Goal: Check status: Check status

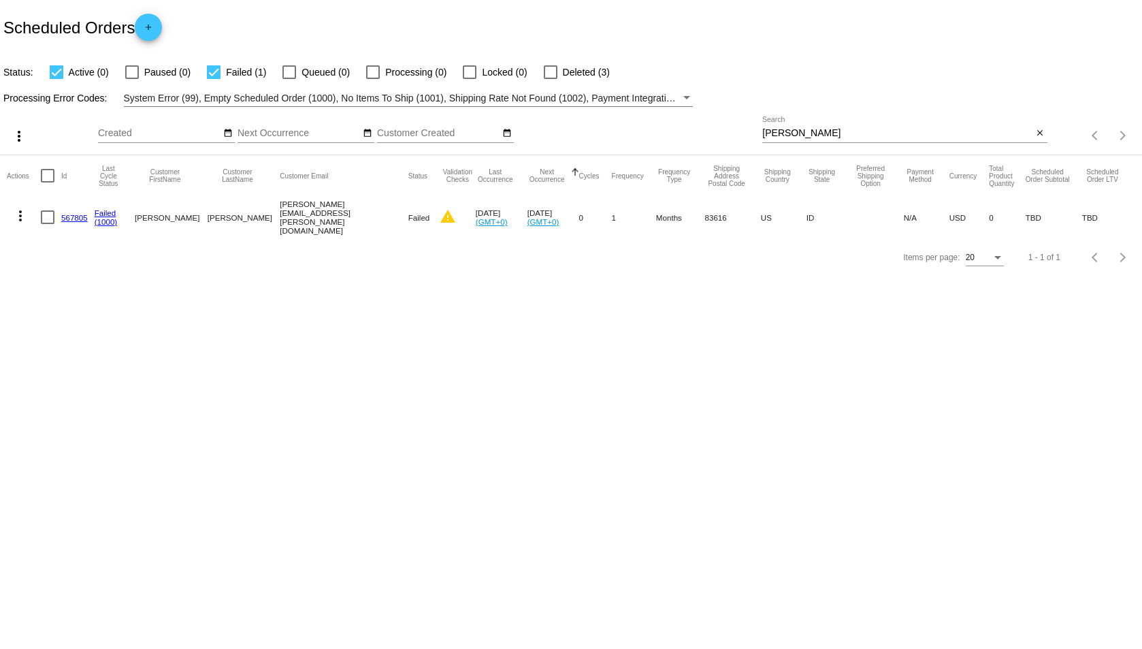
drag, startPoint x: 809, startPoint y: 140, endPoint x: 734, endPoint y: 140, distance: 74.9
click at [734, 140] on div "more_vert Sep Jan Feb Mar [DATE]" at bounding box center [571, 131] width 1142 height 48
click at [1037, 131] on mat-icon "close" at bounding box center [1040, 133] width 10 height 11
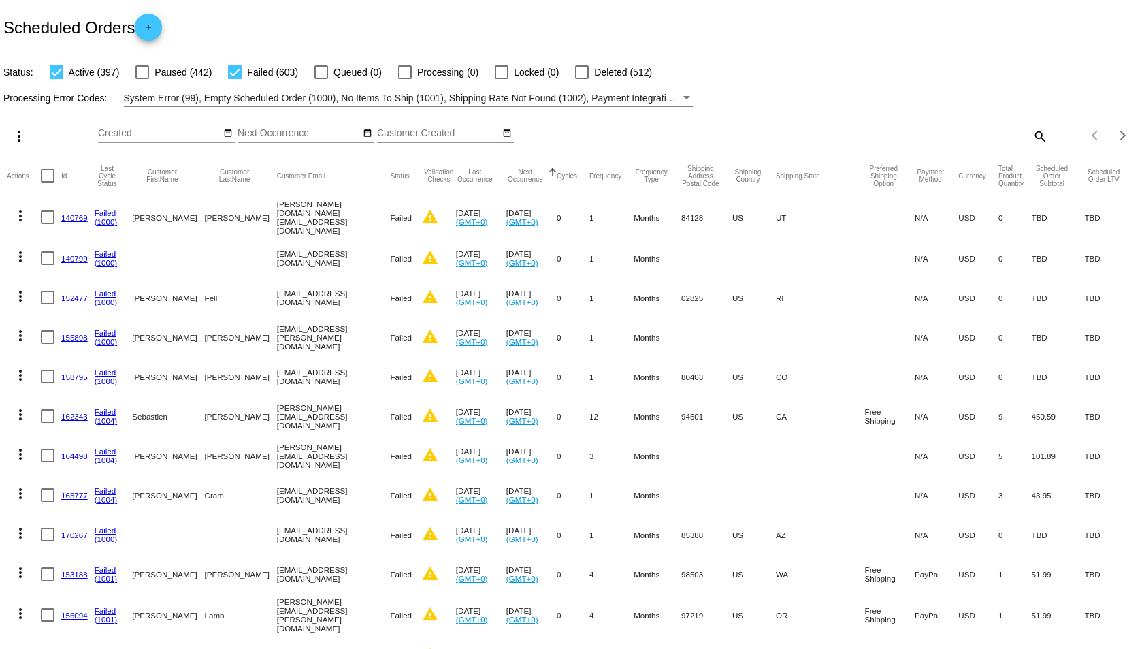
click at [1031, 135] on mat-icon "search" at bounding box center [1039, 135] width 16 height 21
click at [941, 131] on input "Search" at bounding box center [904, 133] width 285 height 11
type input "[PERSON_NAME]"
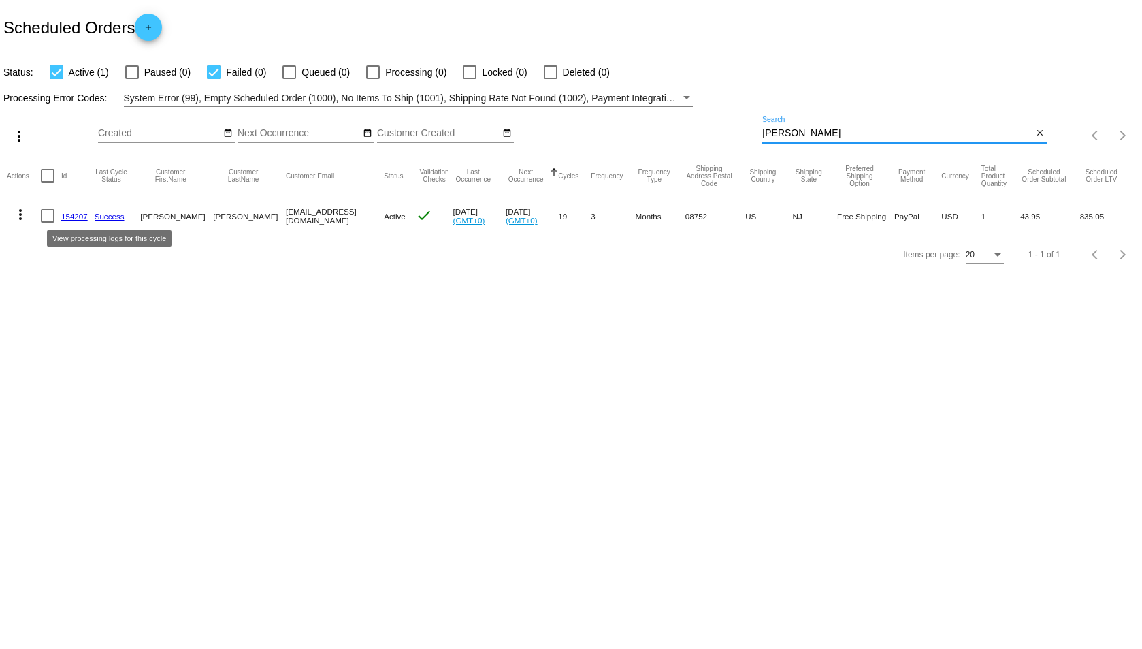
click at [105, 216] on link "Success" at bounding box center [110, 216] width 30 height 9
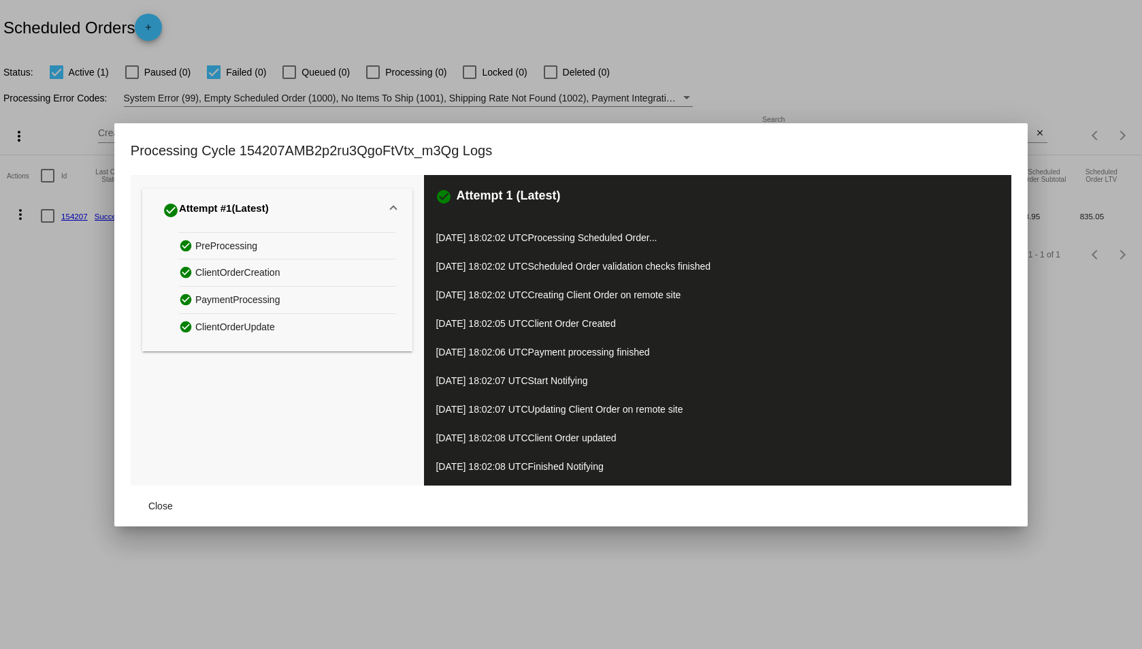
click at [1000, 80] on div at bounding box center [571, 324] width 1142 height 649
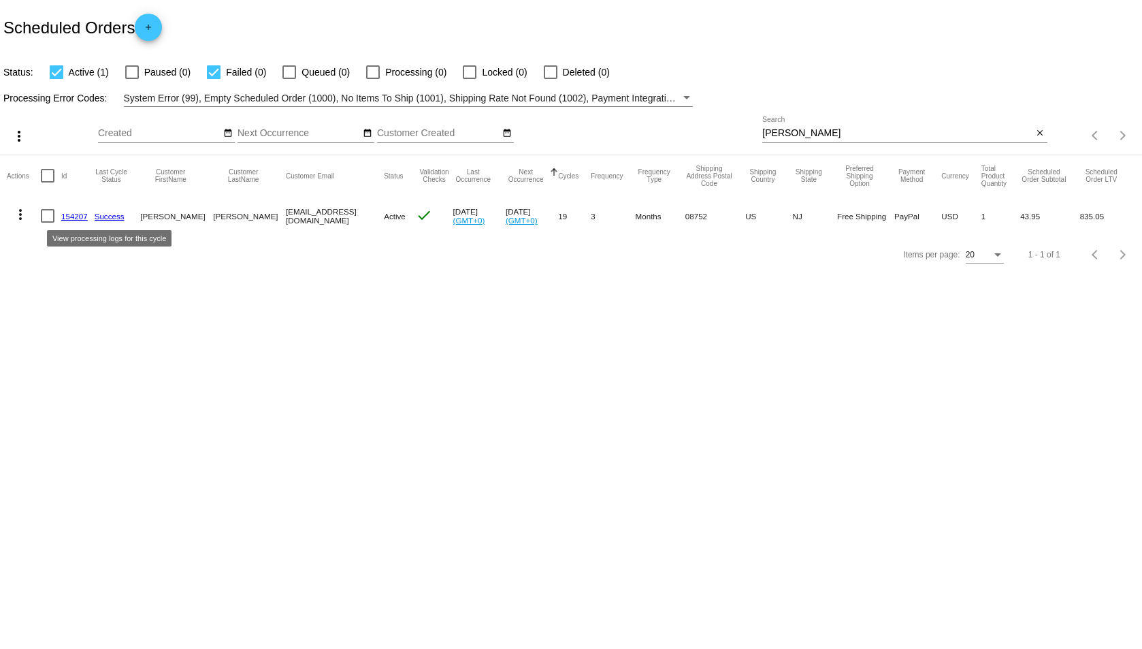
click at [76, 214] on link "154207" at bounding box center [74, 216] width 27 height 9
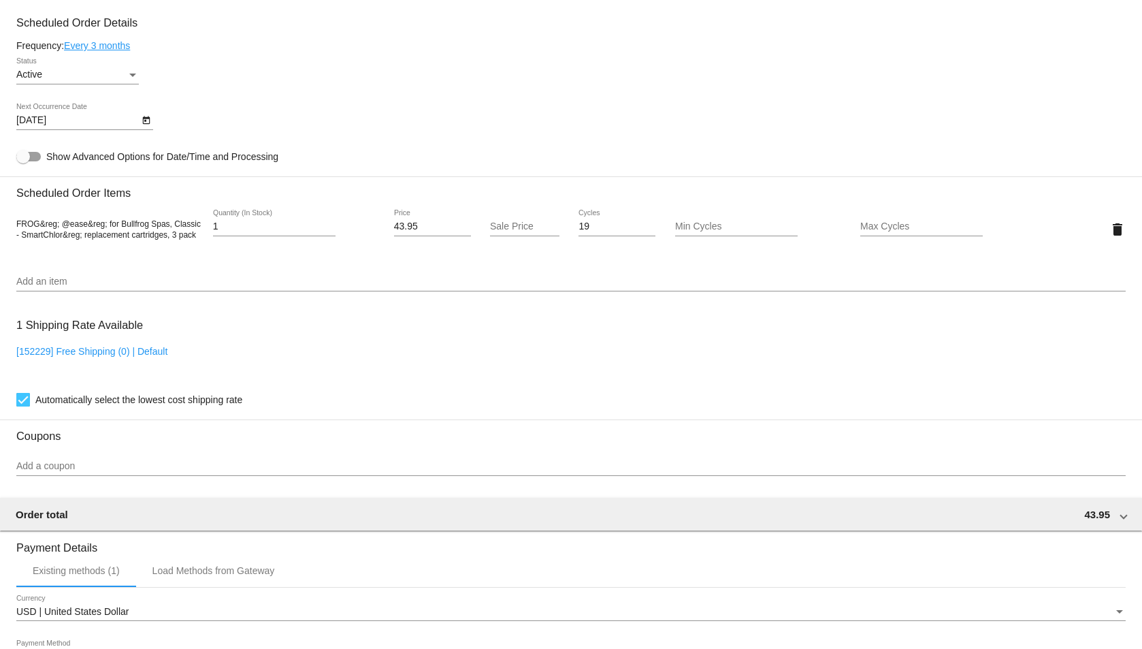
scroll to position [749, 0]
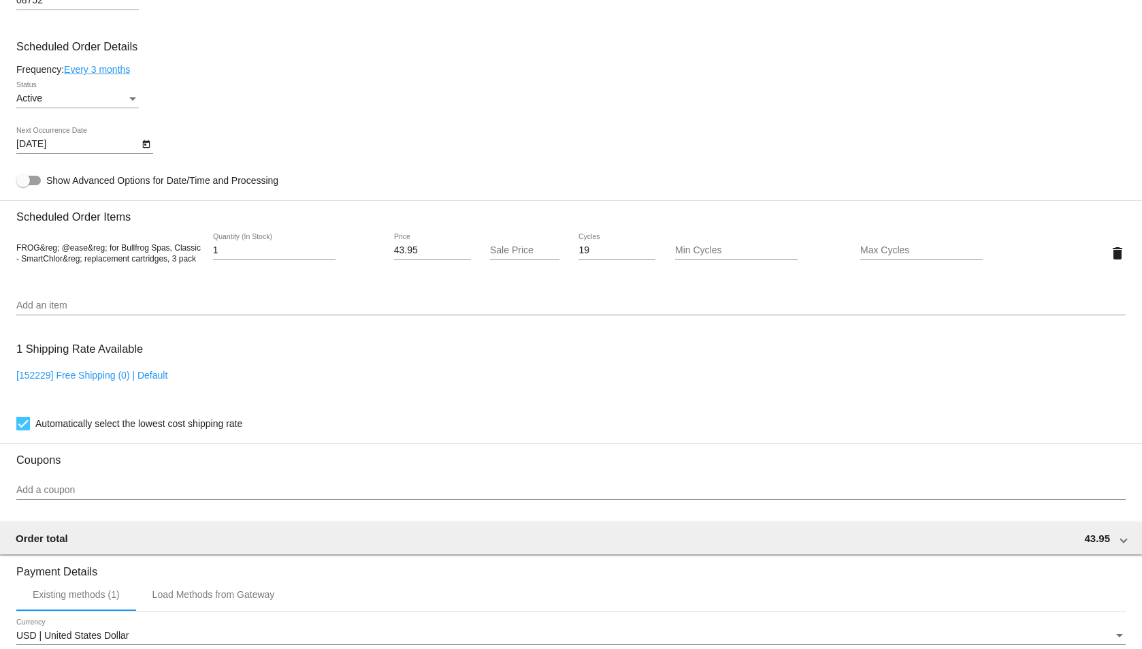
click at [133, 93] on div "Status" at bounding box center [133, 98] width 12 height 11
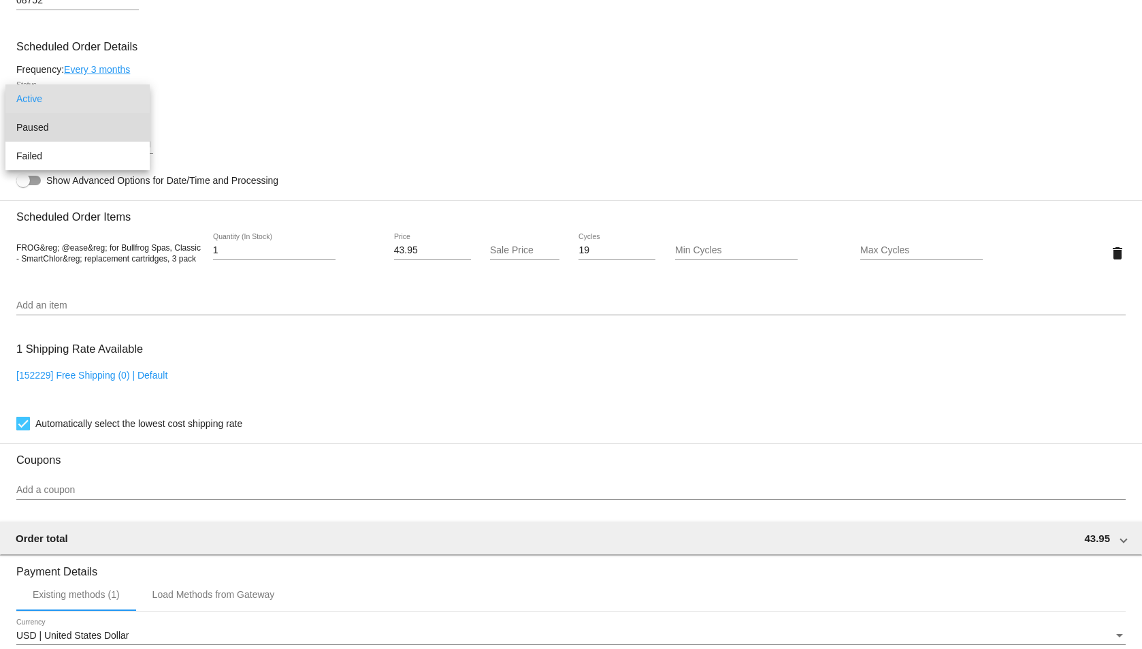
click at [87, 126] on span "Paused" at bounding box center [77, 127] width 123 height 29
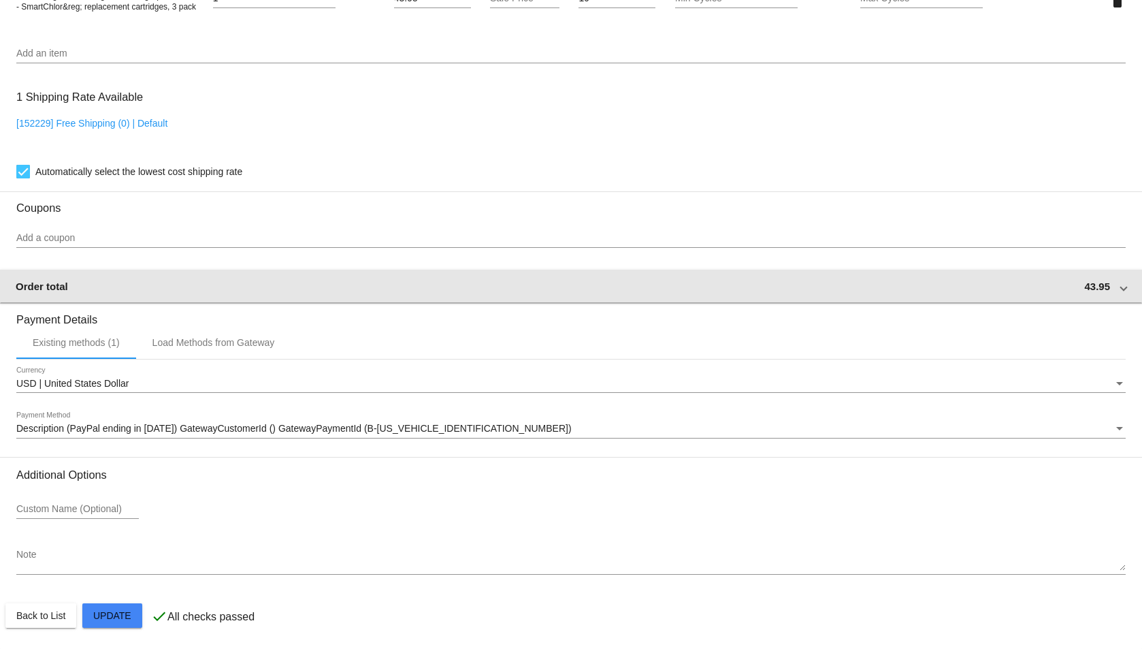
scroll to position [1001, 0]
